Goal: Transaction & Acquisition: Purchase product/service

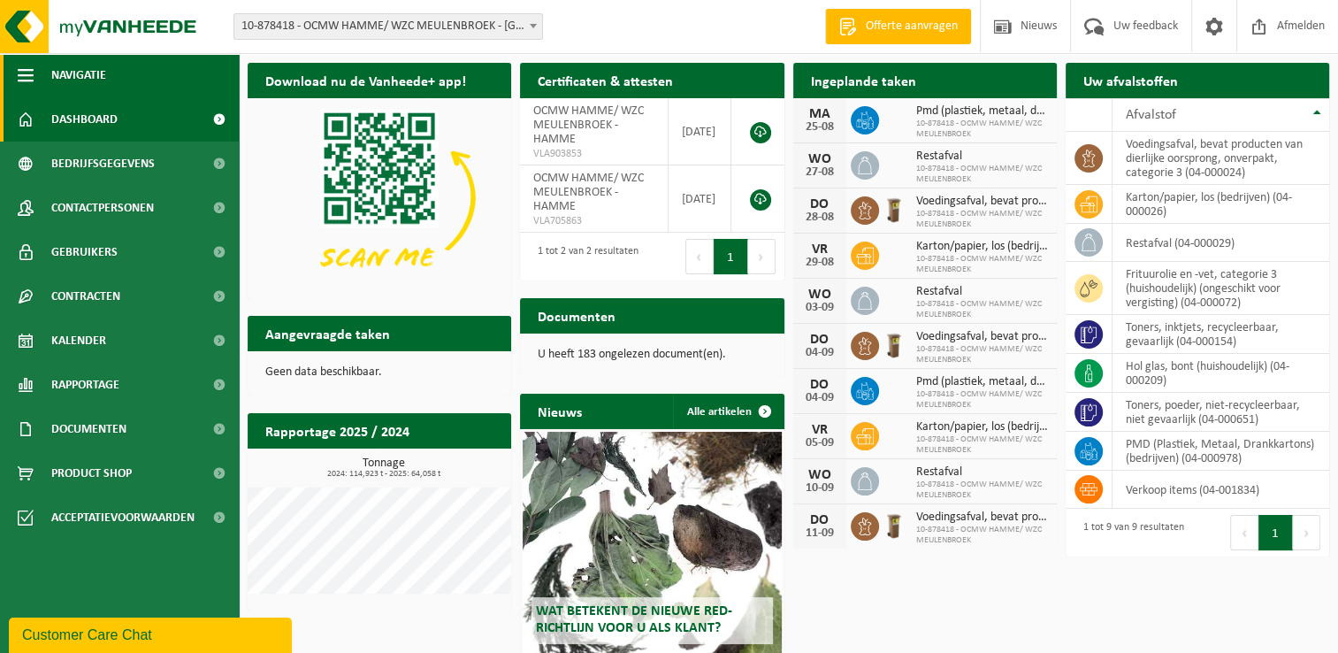
click at [7, 75] on button "Navigatie" at bounding box center [119, 75] width 239 height 44
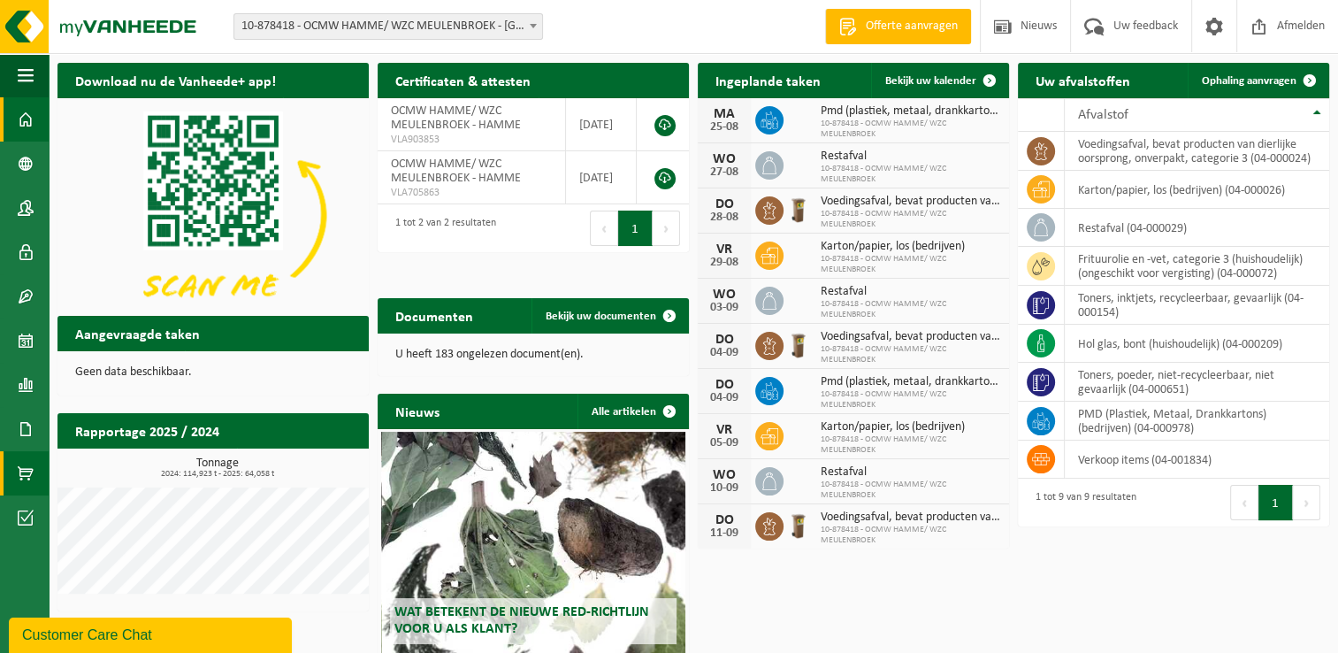
click at [22, 479] on span at bounding box center [26, 473] width 16 height 44
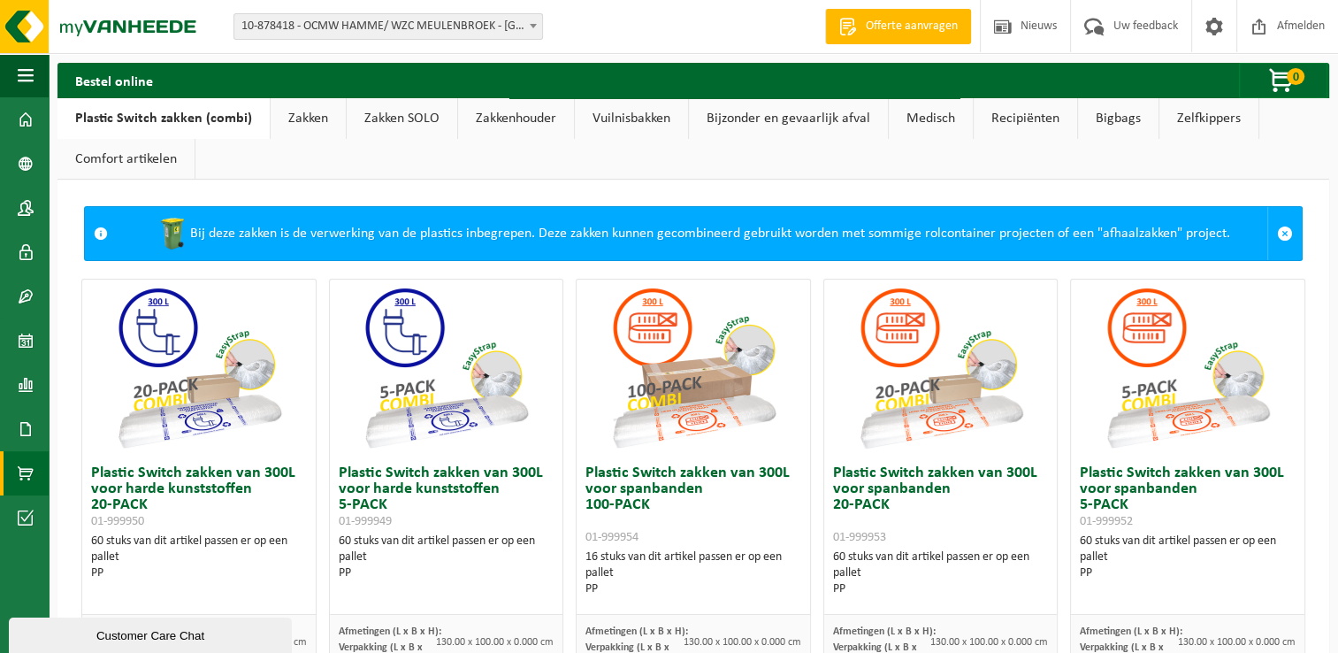
click at [889, 121] on link "Medisch" at bounding box center [931, 118] width 84 height 41
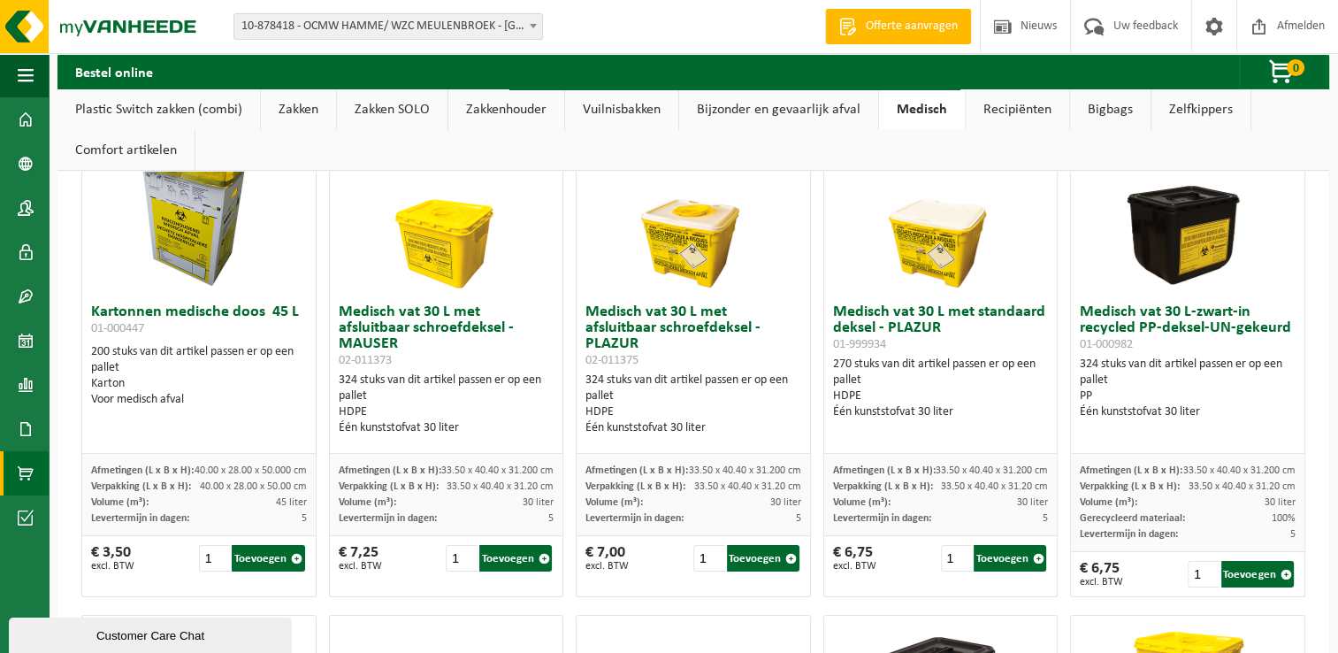
scroll to position [177, 0]
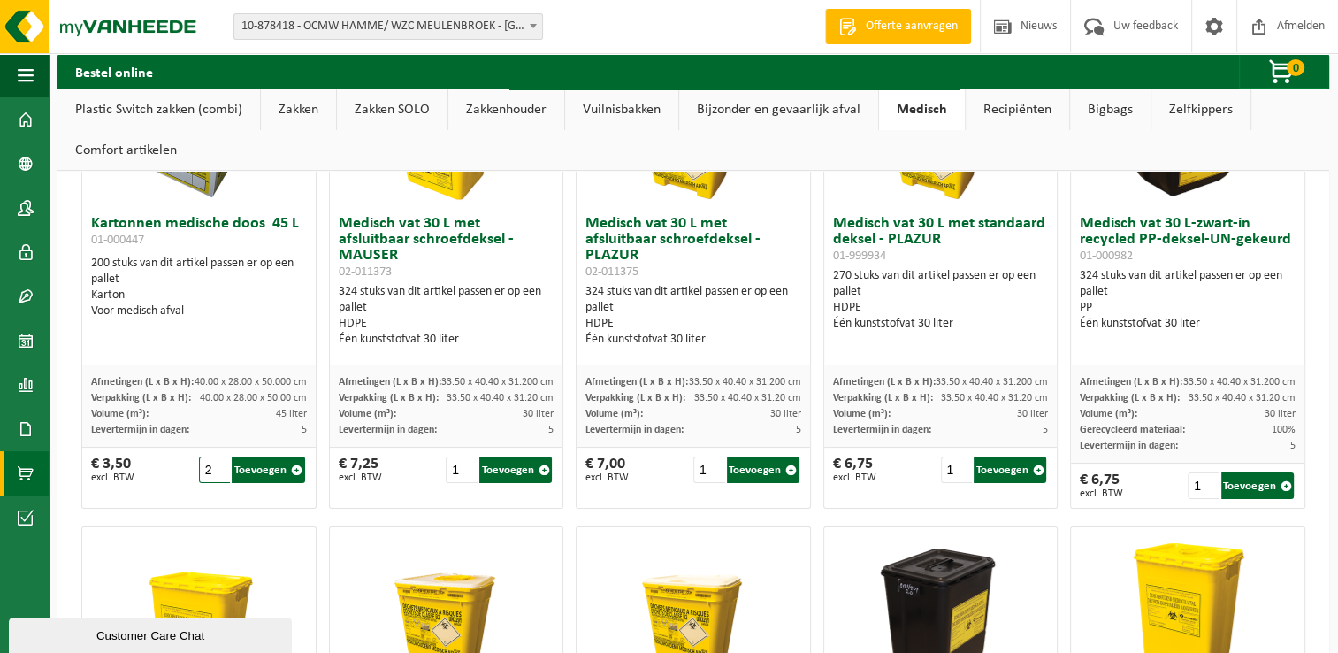
click at [219, 464] on input "2" at bounding box center [215, 469] width 32 height 27
click at [219, 464] on input "3" at bounding box center [215, 469] width 32 height 27
click at [219, 464] on input "4" at bounding box center [215, 469] width 32 height 27
click at [219, 464] on input "5" at bounding box center [215, 469] width 32 height 27
click at [219, 464] on input "6" at bounding box center [215, 469] width 32 height 27
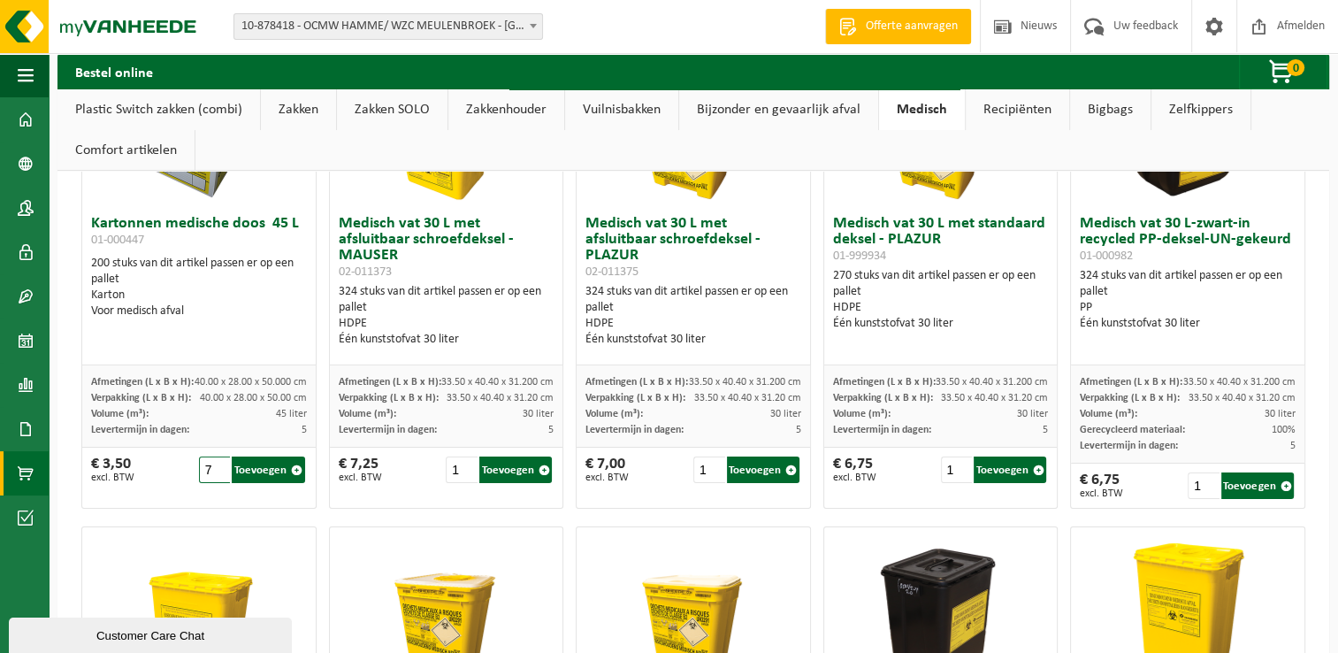
click at [219, 464] on input "7" at bounding box center [215, 469] width 32 height 27
click at [219, 464] on input "8" at bounding box center [215, 469] width 32 height 27
click at [219, 464] on input "9" at bounding box center [215, 469] width 32 height 27
click at [219, 464] on input "10" at bounding box center [215, 469] width 32 height 27
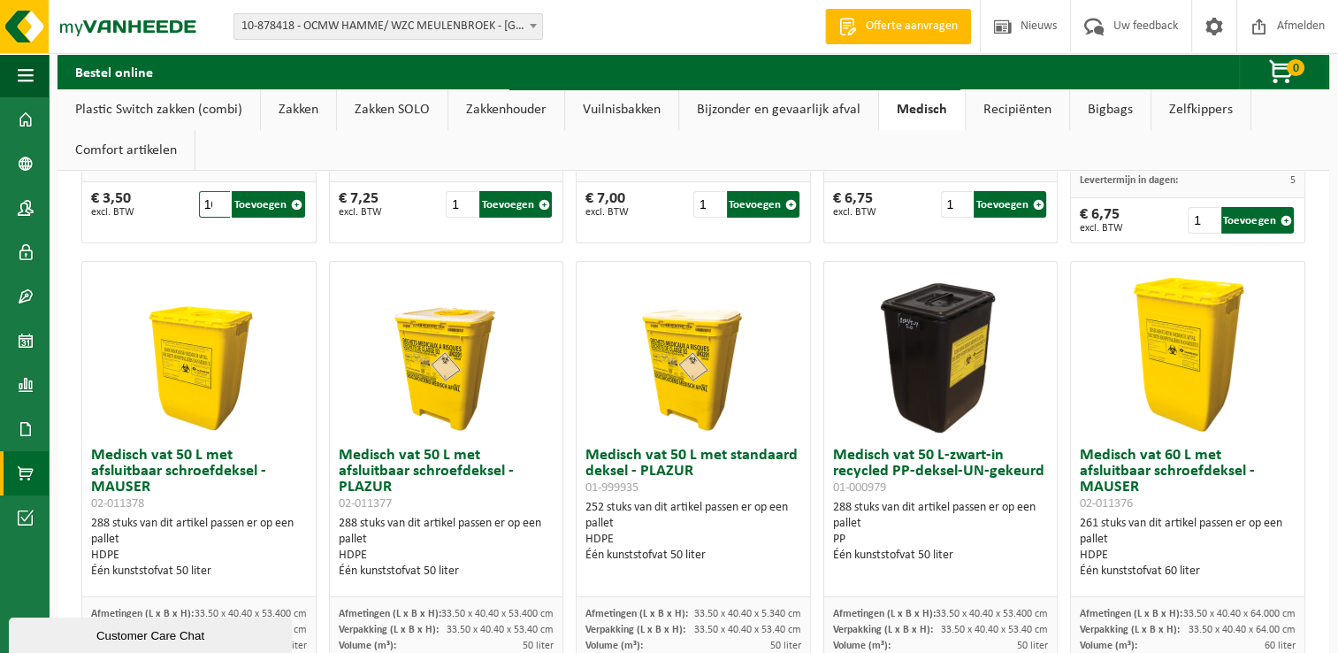
scroll to position [354, 0]
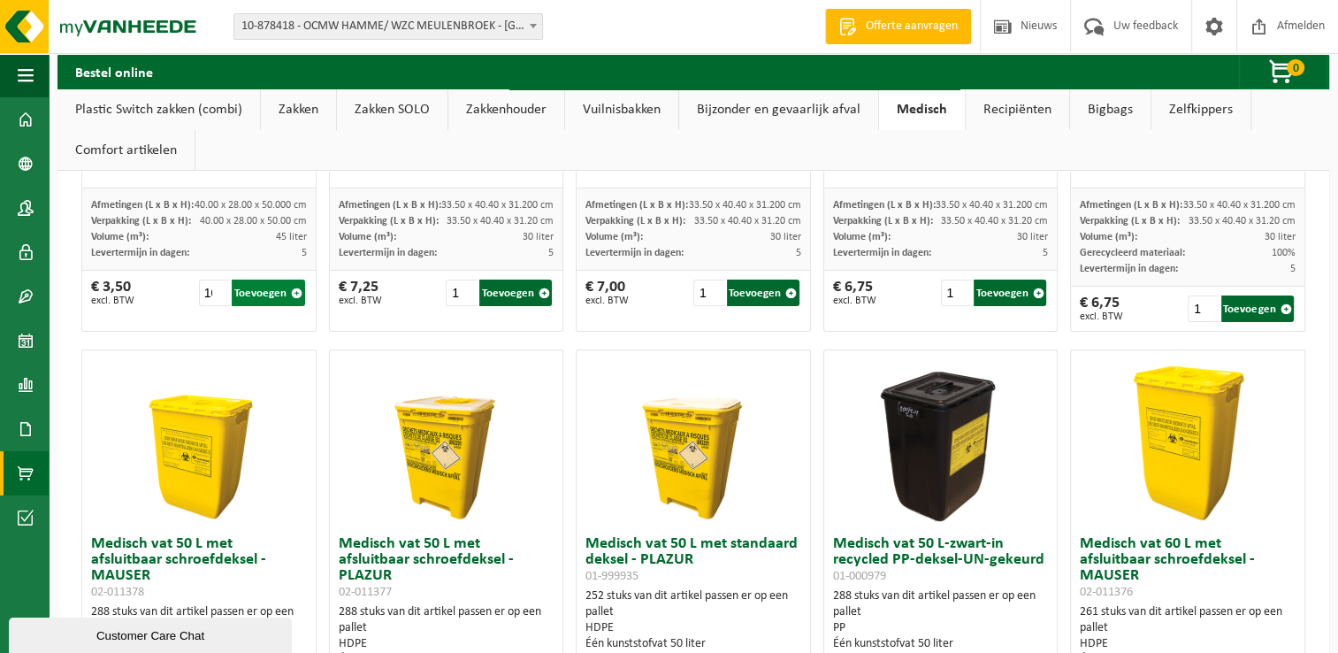
click at [258, 286] on button "Toevoegen" at bounding box center [268, 293] width 73 height 27
type input "1"
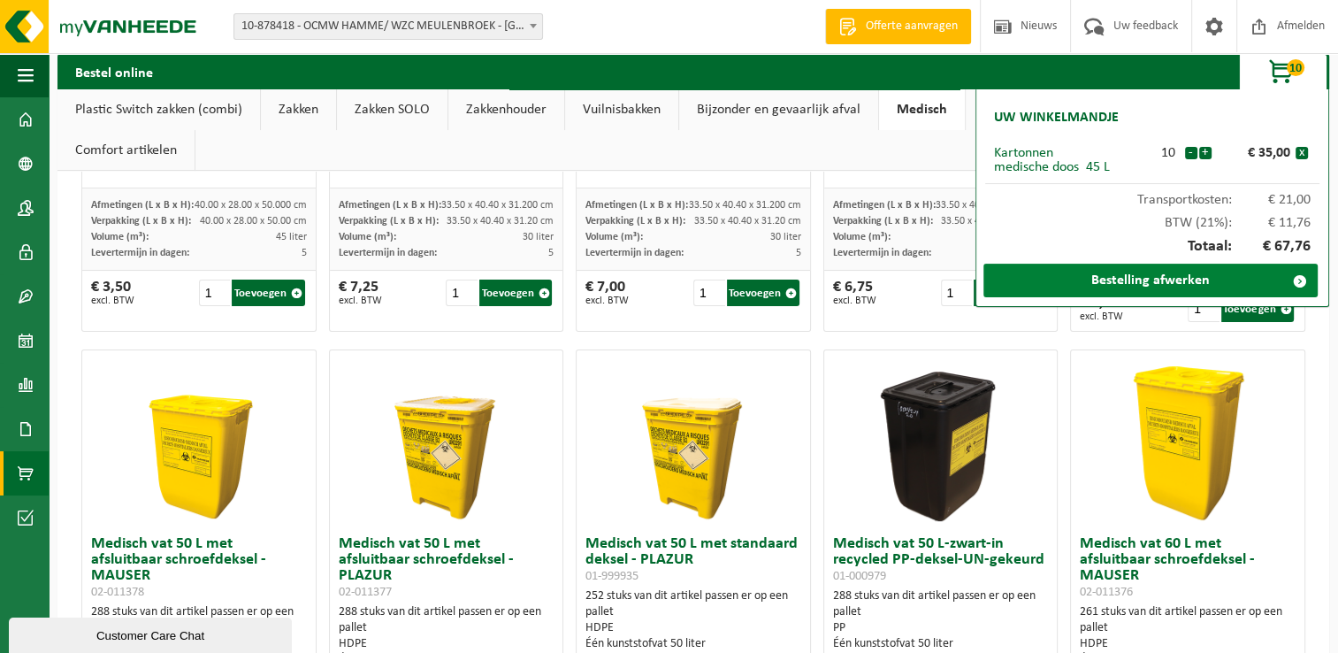
click at [1169, 274] on link "Bestelling afwerken" at bounding box center [1151, 281] width 334 height 34
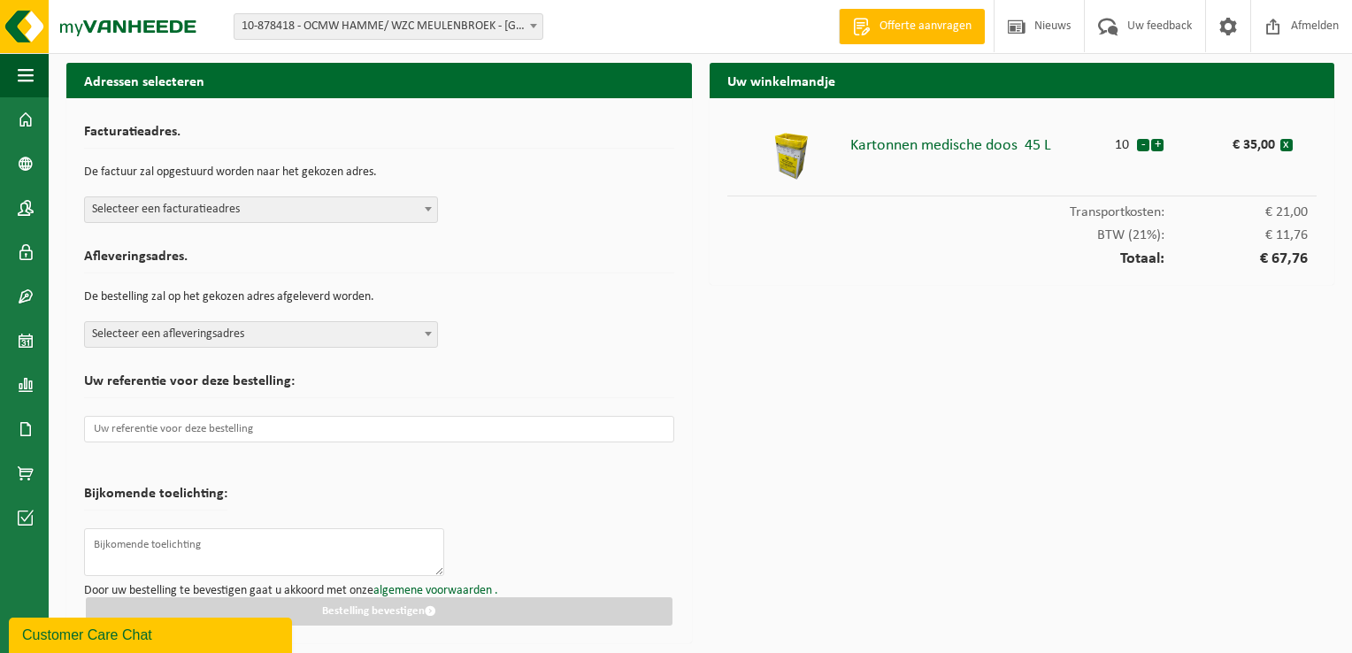
click at [434, 213] on span at bounding box center [428, 208] width 18 height 23
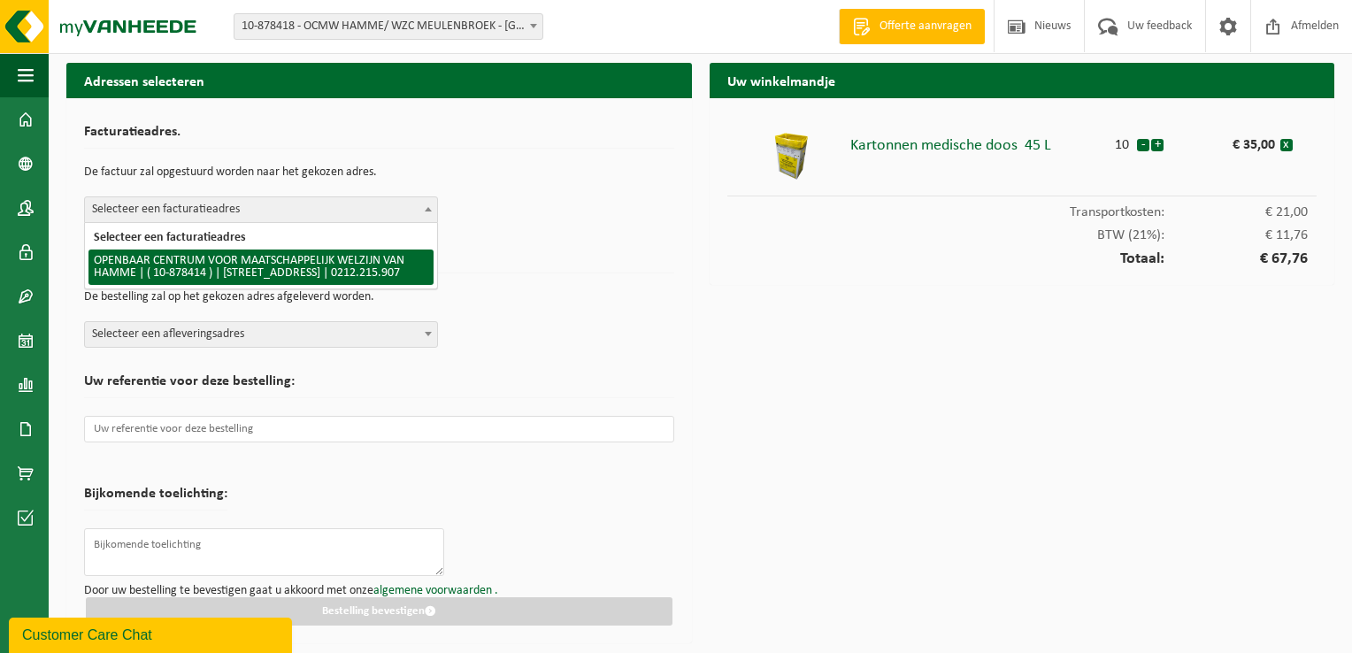
select select "108458"
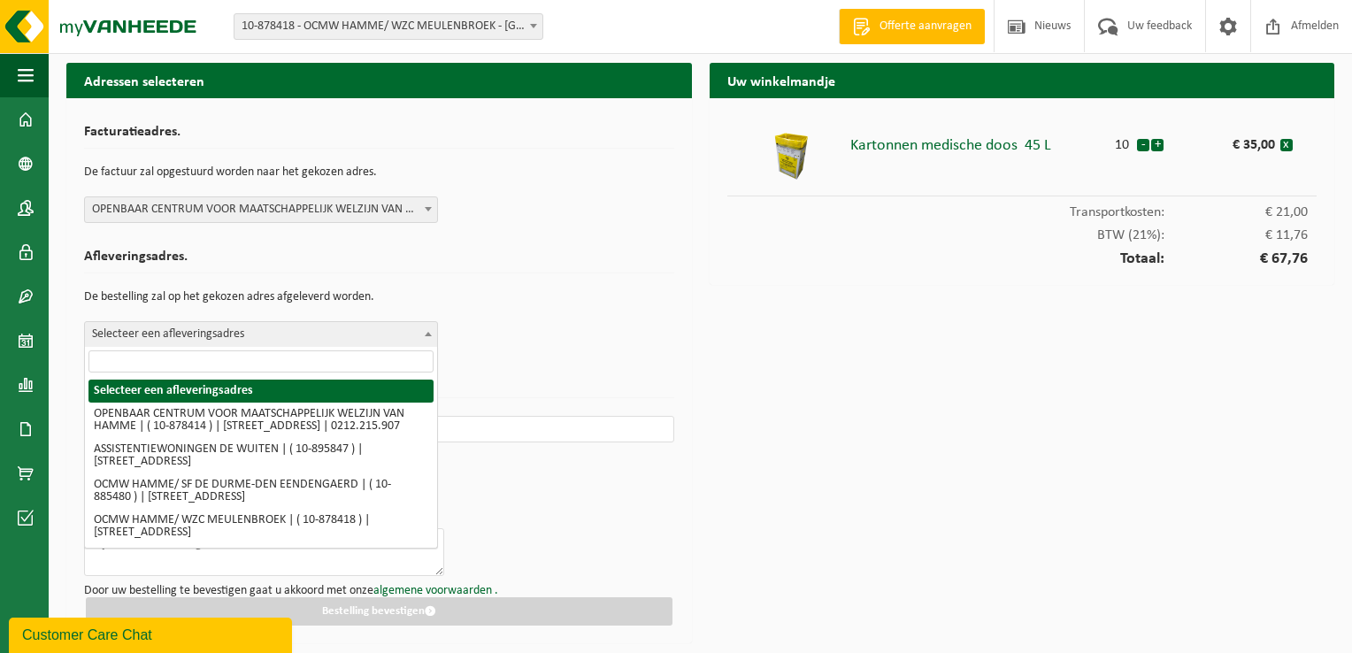
click at [423, 330] on span at bounding box center [428, 333] width 18 height 23
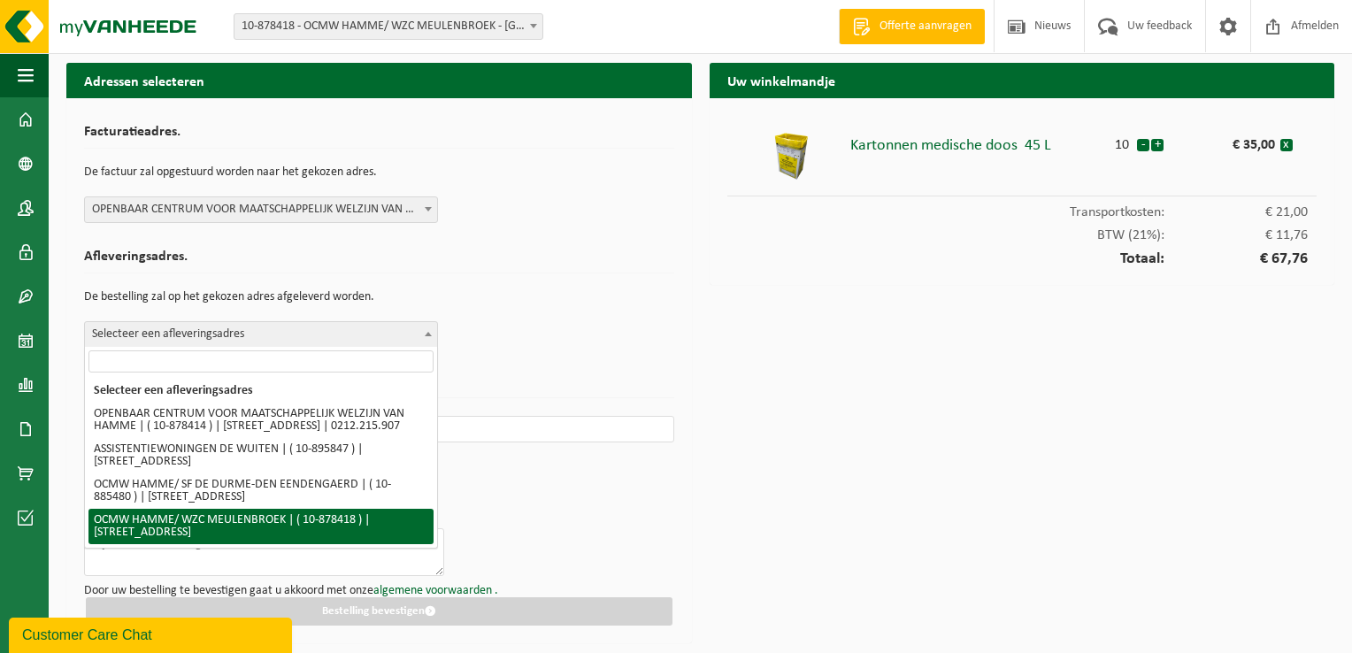
select select "108461"
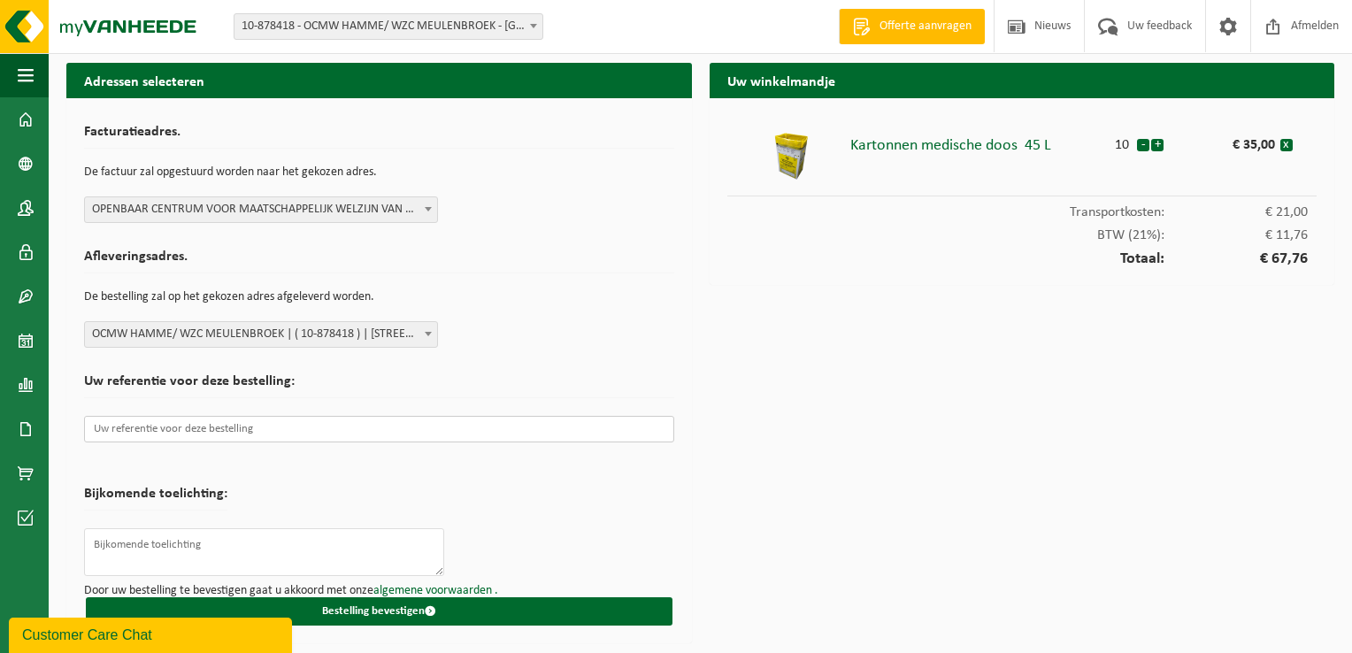
click at [280, 433] on input "text" at bounding box center [379, 429] width 590 height 27
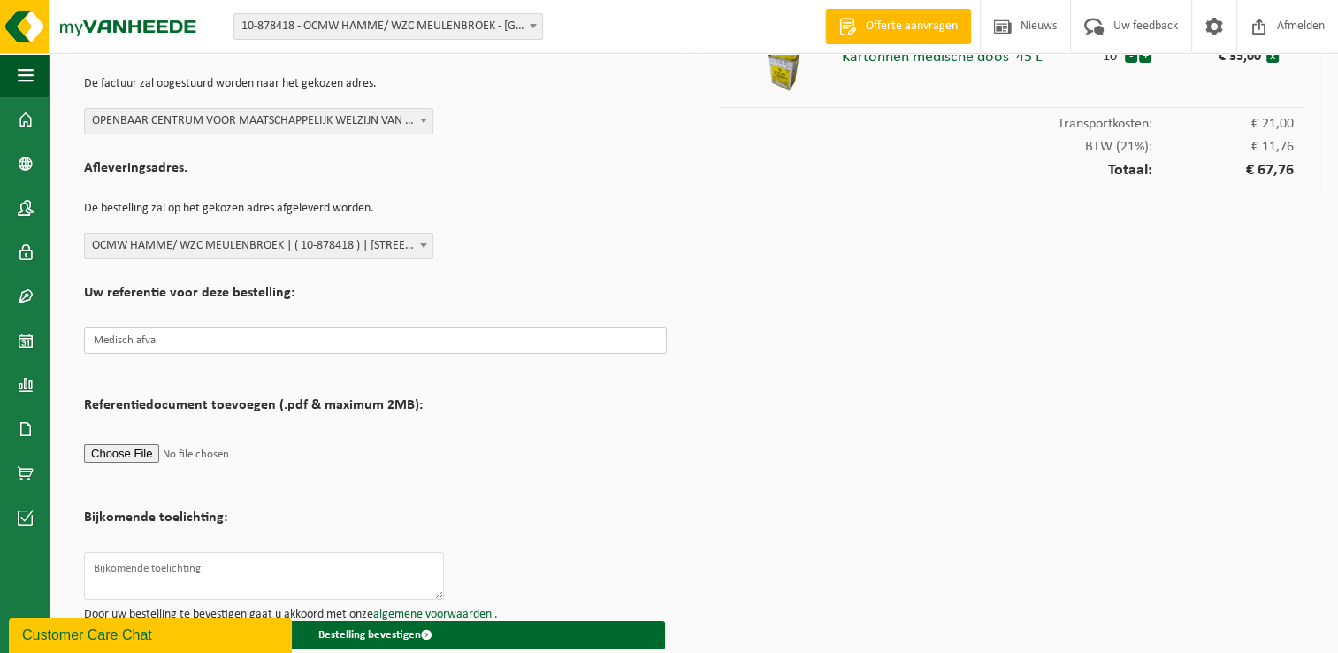
scroll to position [107, 0]
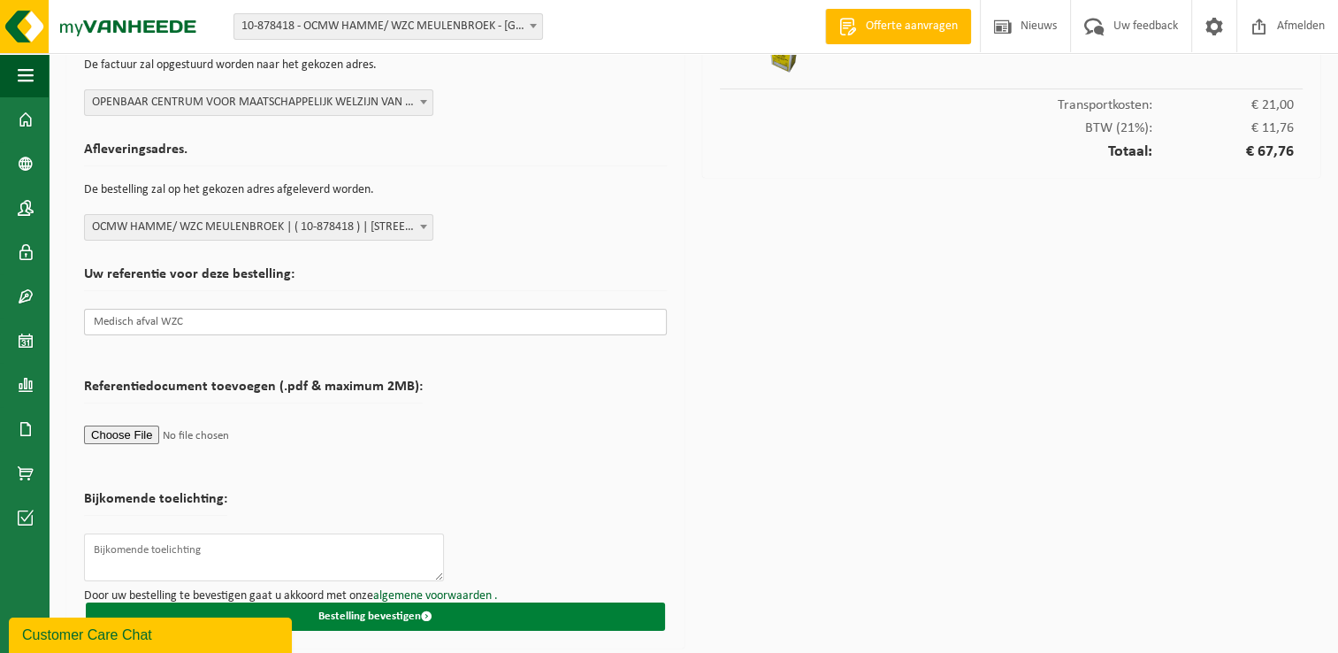
type input "Medisch afval WZC"
click at [381, 614] on button "Bestelling bevestigen" at bounding box center [375, 616] width 579 height 28
